Goal: Task Accomplishment & Management: Manage account settings

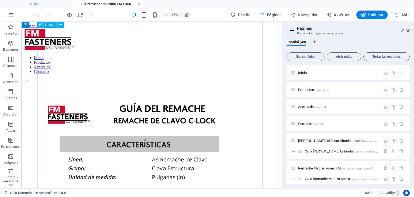
scroll to position [54, 0]
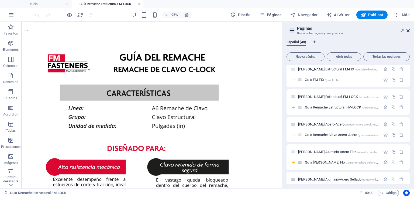
click at [407, 31] on icon at bounding box center [407, 31] width 3 height 4
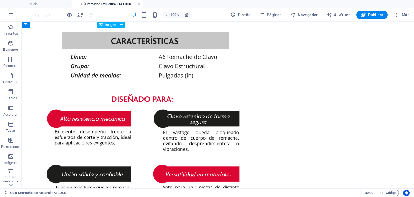
scroll to position [135, 0]
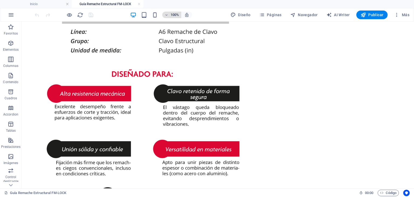
click at [171, 13] on span "100%" at bounding box center [171, 15] width 15 height 6
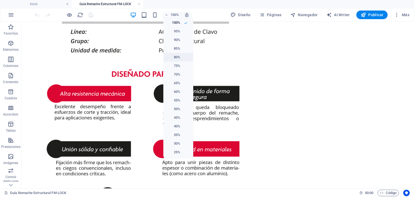
click at [180, 55] on li "80%" at bounding box center [178, 57] width 30 height 9
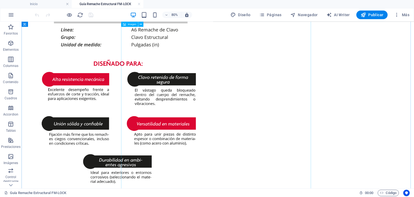
click at [168, 68] on figure at bounding box center [267, 105] width 486 height 308
select select "px"
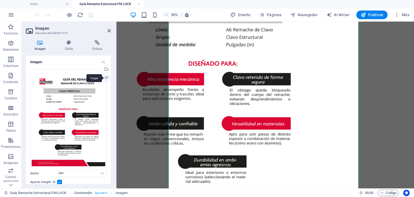
click at [106, 78] on div "Cargar" at bounding box center [106, 78] width 8 height 8
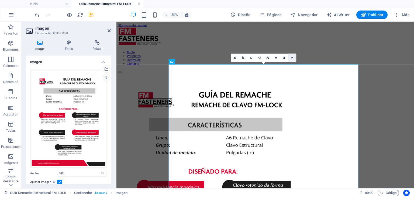
click at [293, 55] on link at bounding box center [292, 57] width 8 height 8
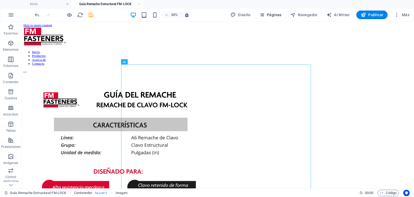
click at [268, 12] on span "Páginas" at bounding box center [270, 14] width 22 height 5
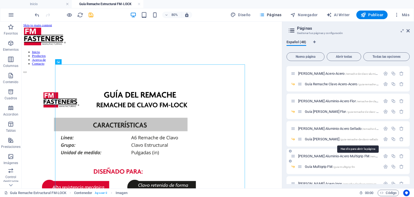
scroll to position [413, 0]
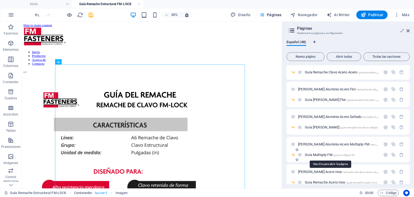
click at [327, 155] on span "Guía Multigrip FM /guia-multigrip-fm" at bounding box center [330, 155] width 50 height 4
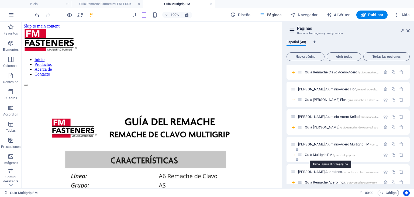
scroll to position [0, 0]
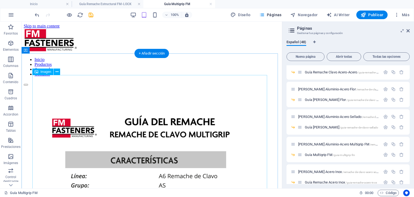
select select "px"
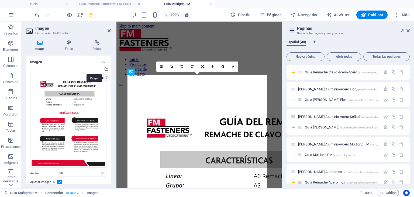
click at [108, 77] on div "Cargar" at bounding box center [106, 78] width 8 height 8
click at [410, 32] on aside "Páginas Gestionar tus páginas y configuración Español (48) Nueva página Abrir t…" at bounding box center [348, 105] width 132 height 167
drag, startPoint x: 408, startPoint y: 30, endPoint x: 168, endPoint y: 64, distance: 242.5
click at [408, 30] on icon at bounding box center [407, 31] width 3 height 4
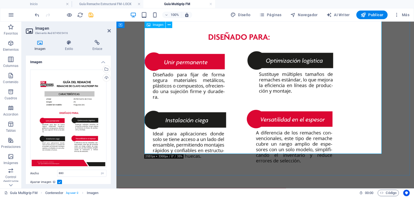
scroll to position [228, 0]
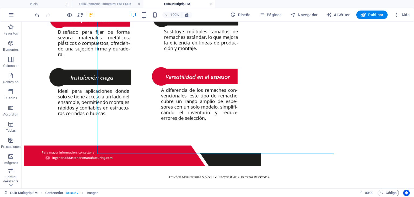
click at [277, 10] on div "100% Diseño Páginas Navegador AI Writer Publicar Más" at bounding box center [206, 14] width 413 height 13
click at [277, 14] on span "Páginas" at bounding box center [270, 14] width 22 height 5
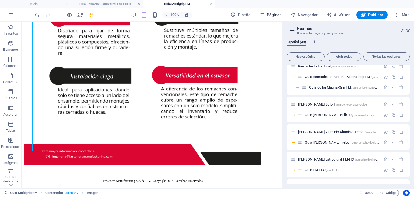
scroll to position [270, 0]
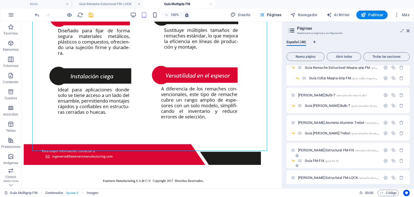
click at [310, 161] on span "Guía FM-FIX /guia-fm-fix" at bounding box center [322, 160] width 34 height 4
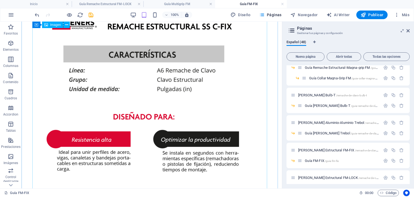
scroll to position [27, 0]
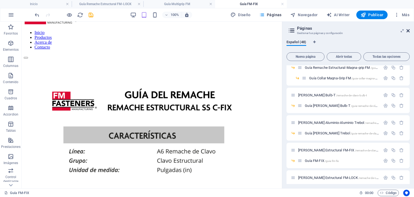
click at [409, 29] on icon at bounding box center [407, 31] width 3 height 4
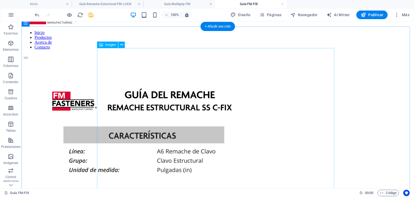
select select "px"
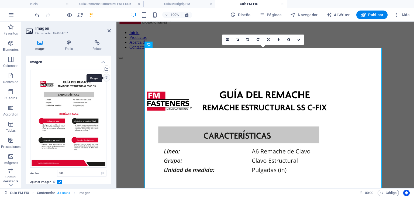
click at [106, 78] on div "Cargar" at bounding box center [106, 78] width 8 height 8
click at [300, 37] on link at bounding box center [299, 39] width 10 height 10
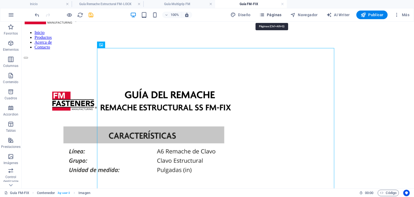
click at [269, 15] on span "Páginas" at bounding box center [270, 14] width 22 height 5
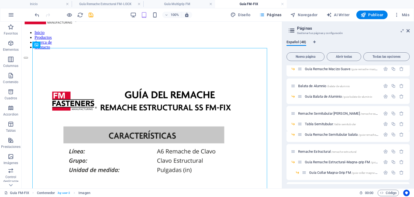
scroll to position [189, 0]
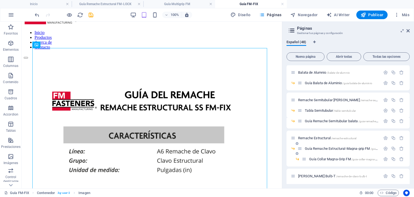
click at [334, 147] on span "Guía Remache Estructural-Magna-grip FM /guia-remache-estructural-magna-grip-fm" at bounding box center [363, 148] width 116 height 4
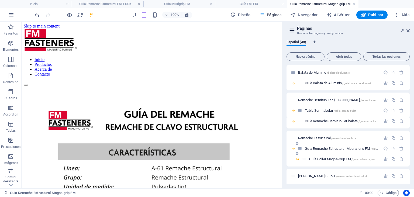
scroll to position [0, 0]
click at [354, 4] on link at bounding box center [354, 4] width 3 height 5
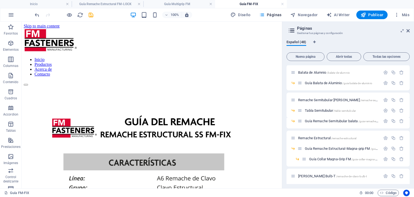
scroll to position [27, 0]
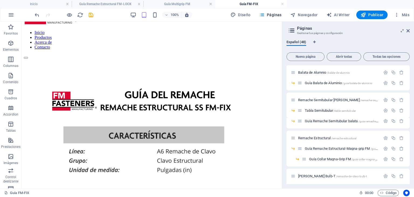
click at [94, 15] on icon "save" at bounding box center [91, 15] width 6 height 6
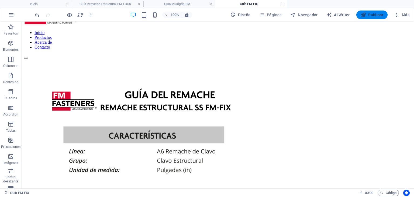
click at [369, 14] on span "Publicar" at bounding box center [372, 14] width 23 height 5
click at [366, 13] on icon "button" at bounding box center [363, 14] width 5 height 5
